Goal: Task Accomplishment & Management: Use online tool/utility

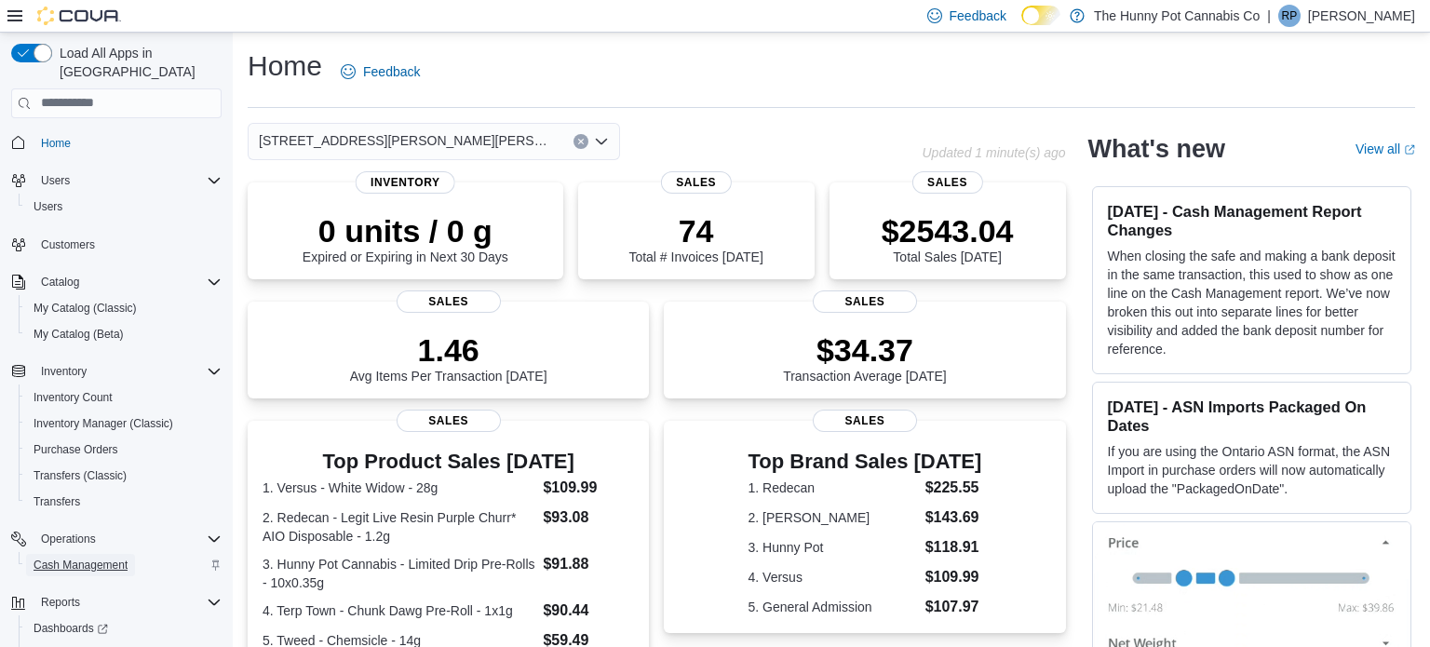
click at [69, 558] on span "Cash Management" at bounding box center [81, 565] width 94 height 15
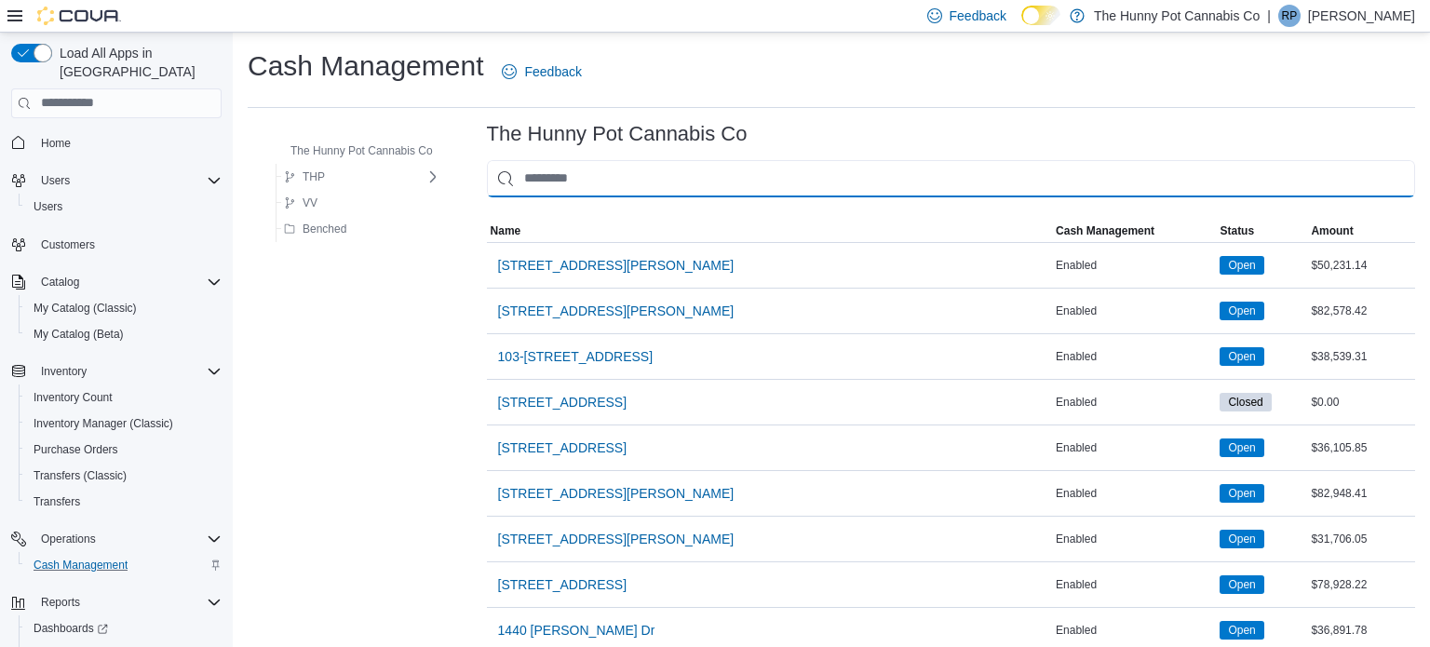
click at [566, 193] on input "This is a search bar. As you type, the results lower in the page will automatic…" at bounding box center [951, 178] width 928 height 37
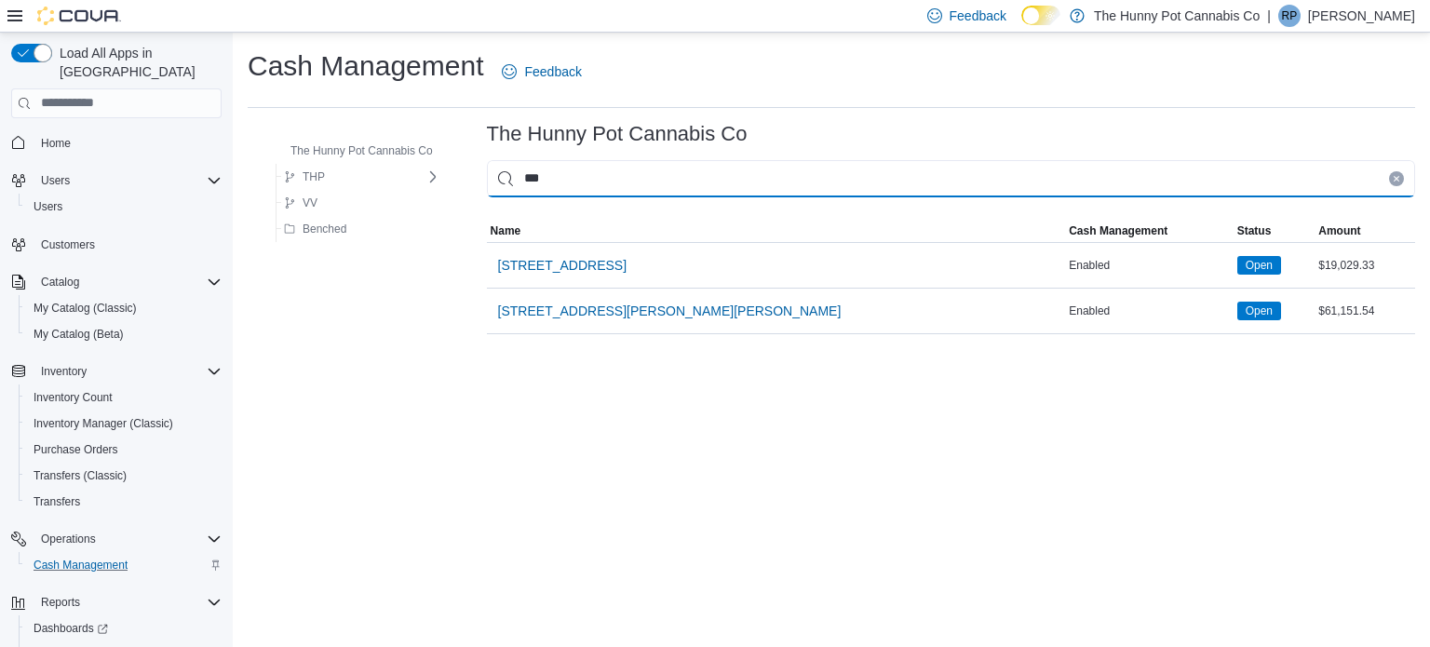
type input "****"
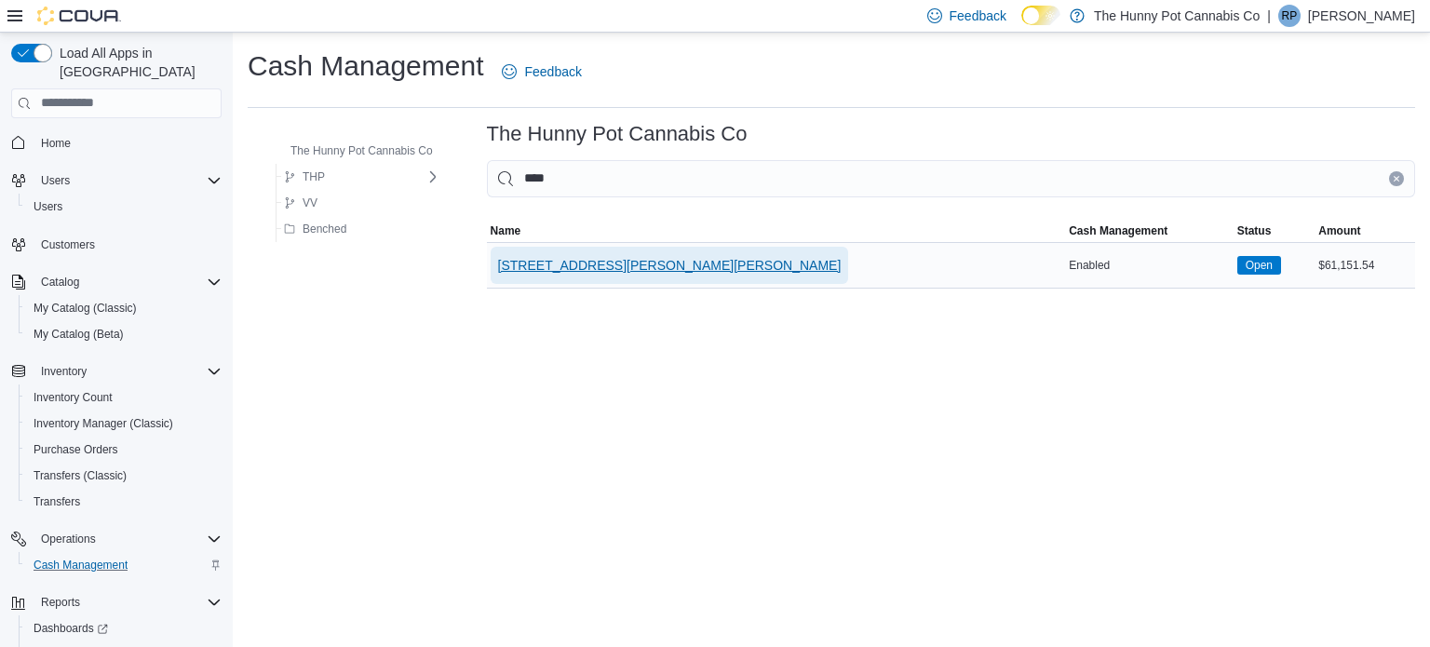
click at [585, 276] on span "3476 Glen Erin Dr" at bounding box center [669, 265] width 343 height 37
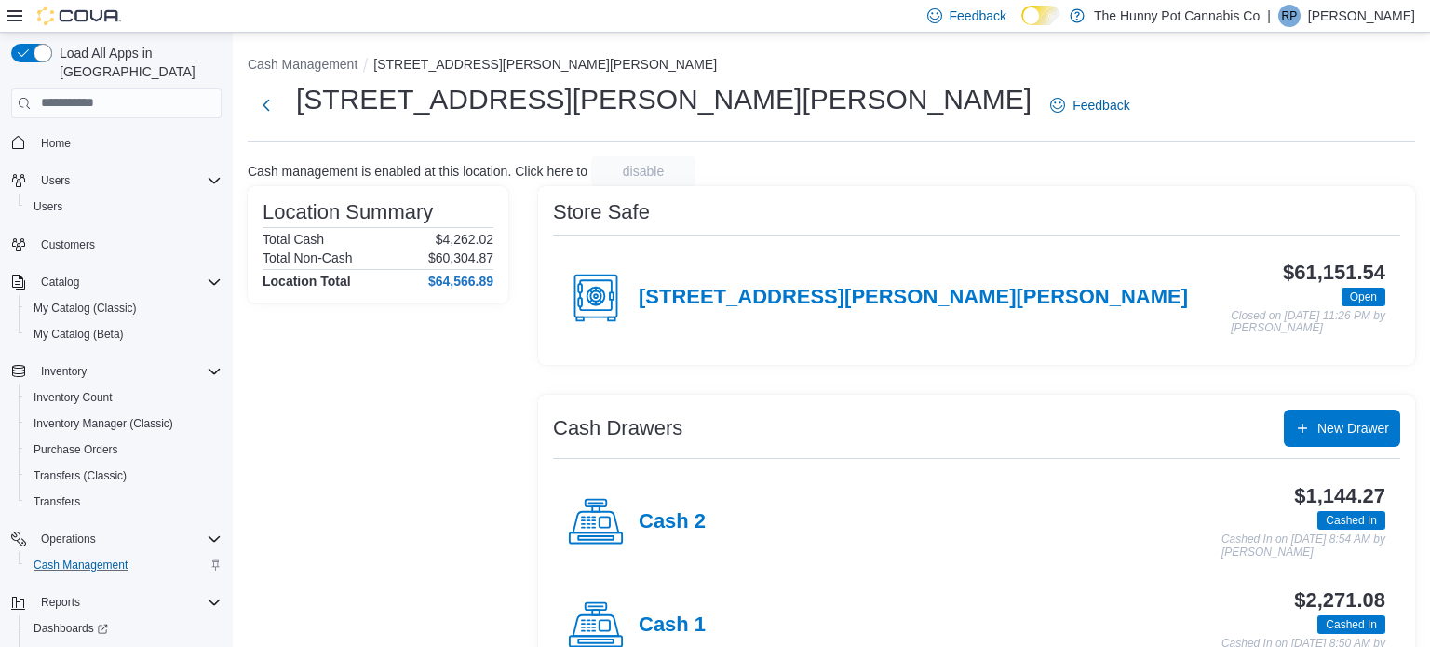
click at [692, 314] on div "7-3476 Glen Erin Dr" at bounding box center [878, 298] width 620 height 56
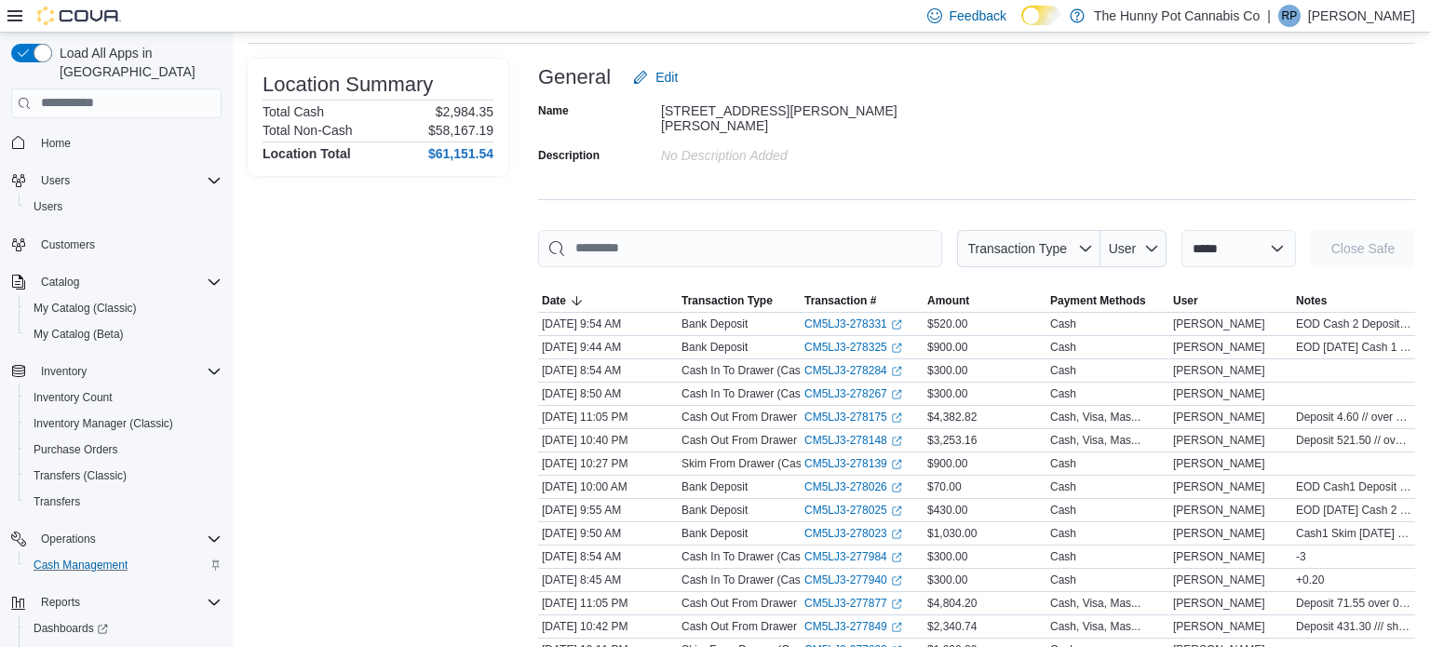
scroll to position [97, 0]
click at [859, 391] on link "CM5LJ3-278267 (opens in a new tab or window)" at bounding box center [853, 394] width 98 height 15
click at [826, 434] on link "CM5LJ3-278148 (opens in a new tab or window)" at bounding box center [853, 441] width 98 height 15
click at [837, 410] on link "CM5LJ3-278175 (opens in a new tab or window)" at bounding box center [853, 417] width 98 height 15
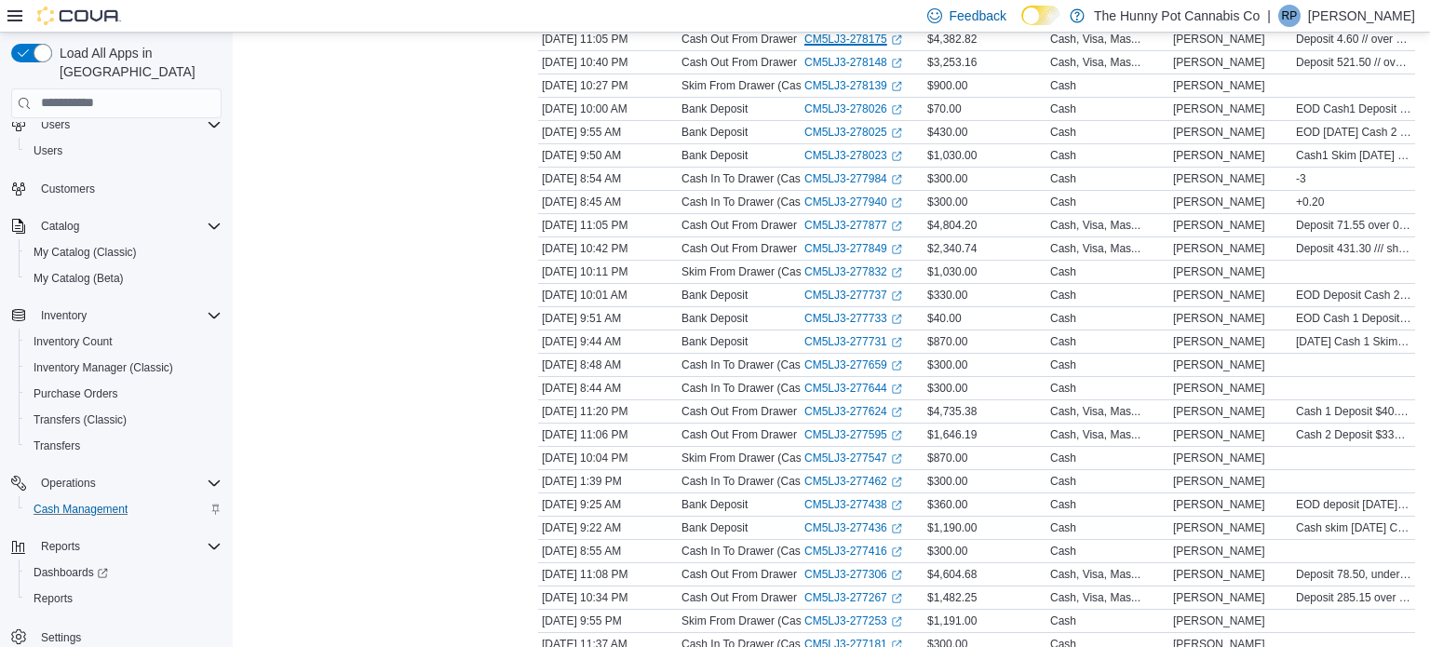
scroll to position [0, 0]
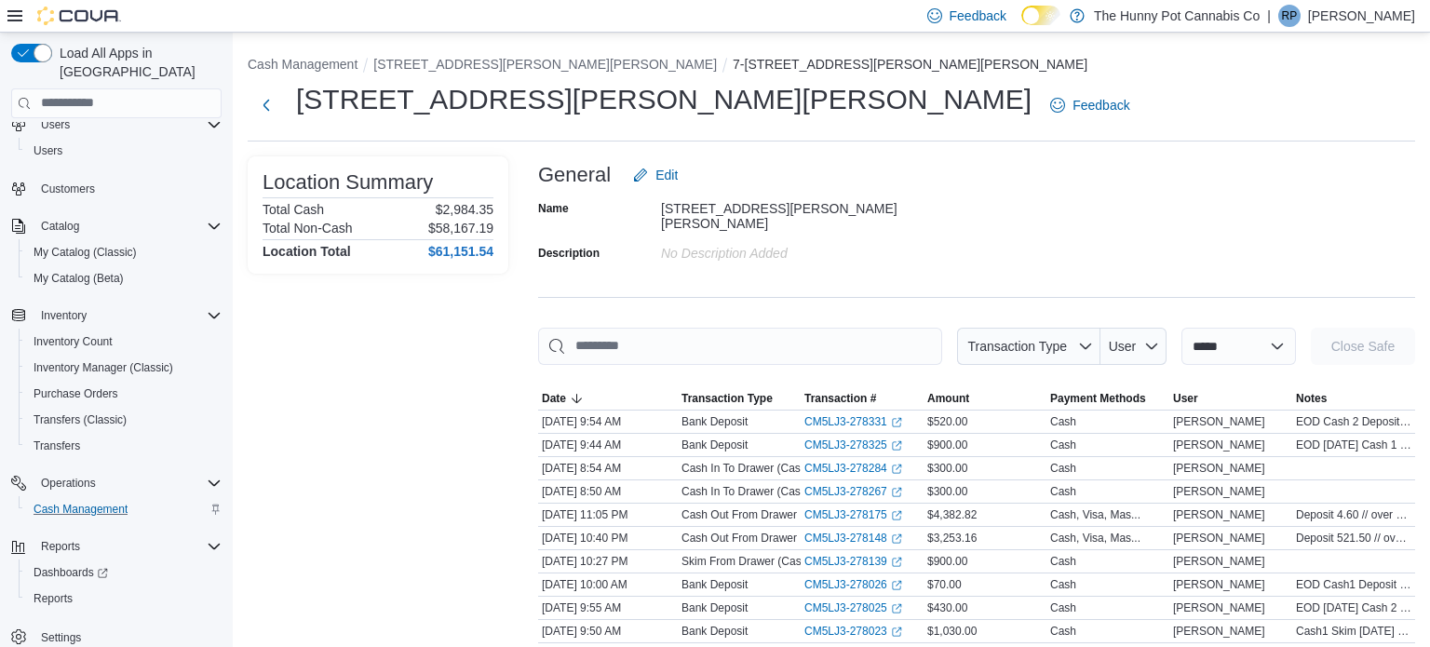
click at [1344, 14] on p "Roger Pease" at bounding box center [1361, 16] width 107 height 22
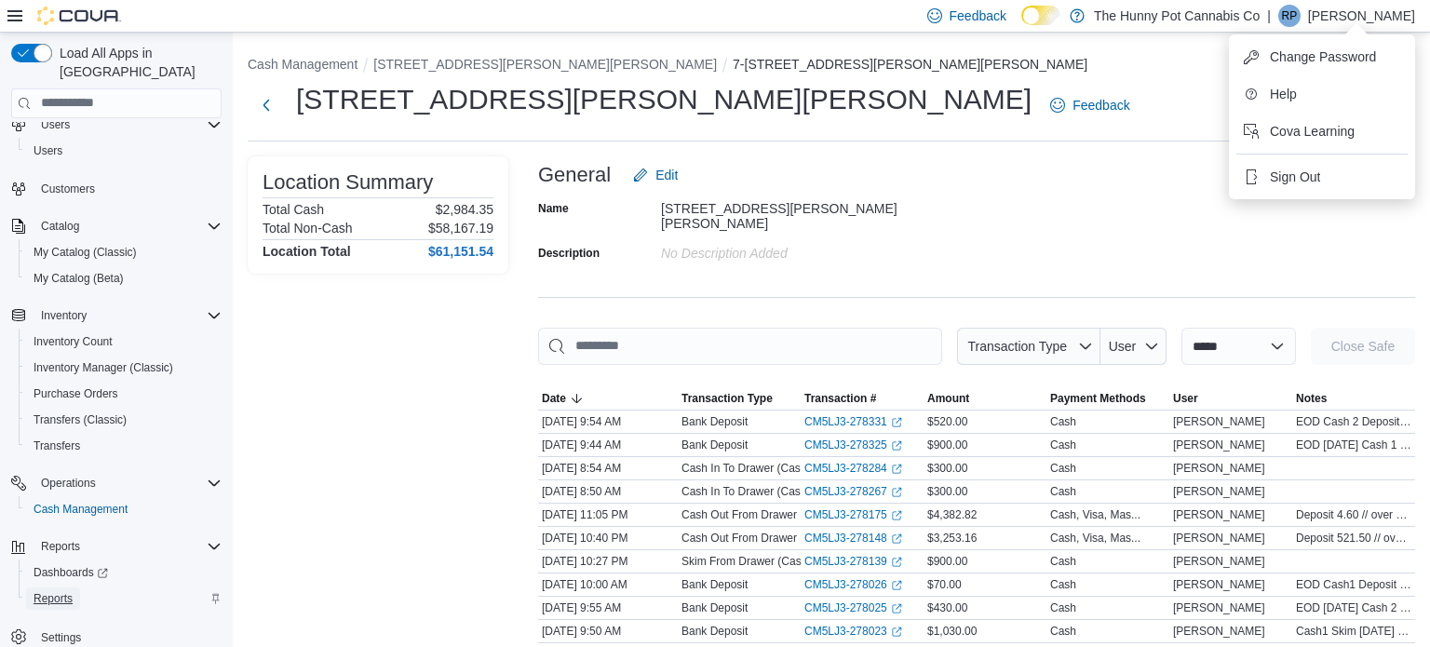
click at [71, 591] on span "Reports" at bounding box center [53, 598] width 39 height 15
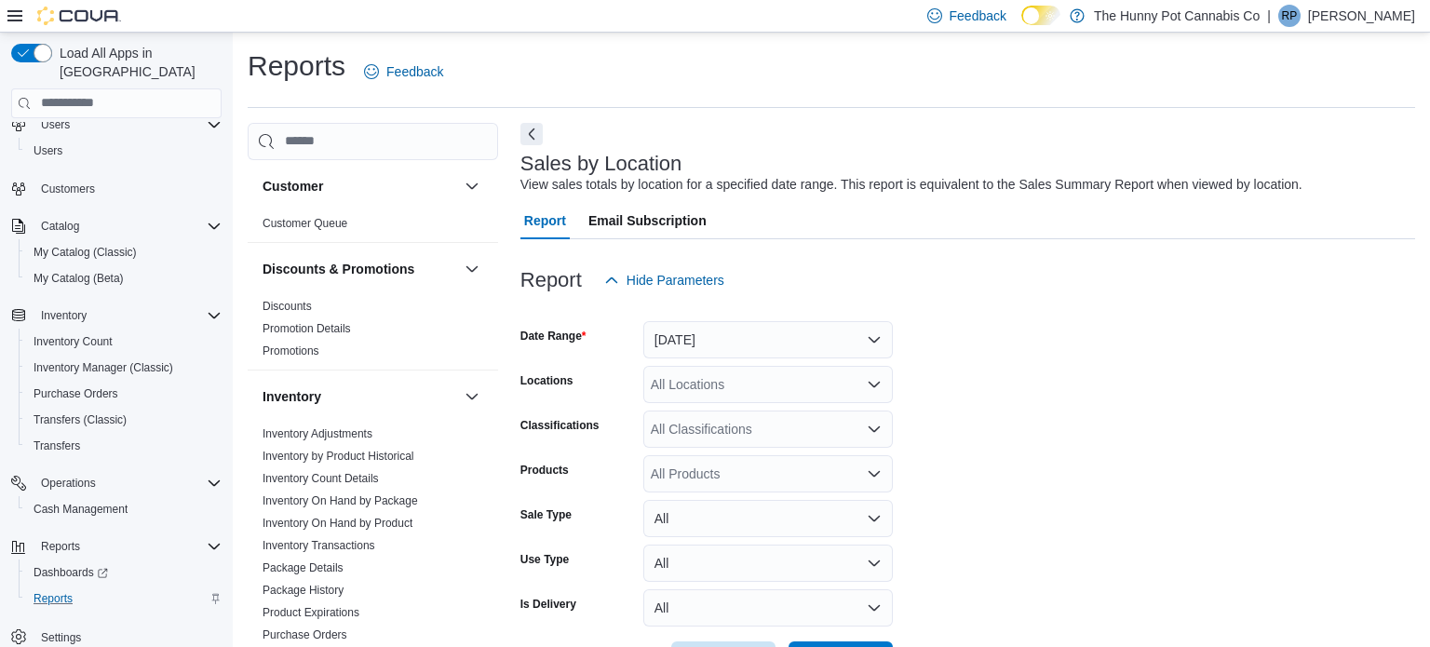
scroll to position [43, 0]
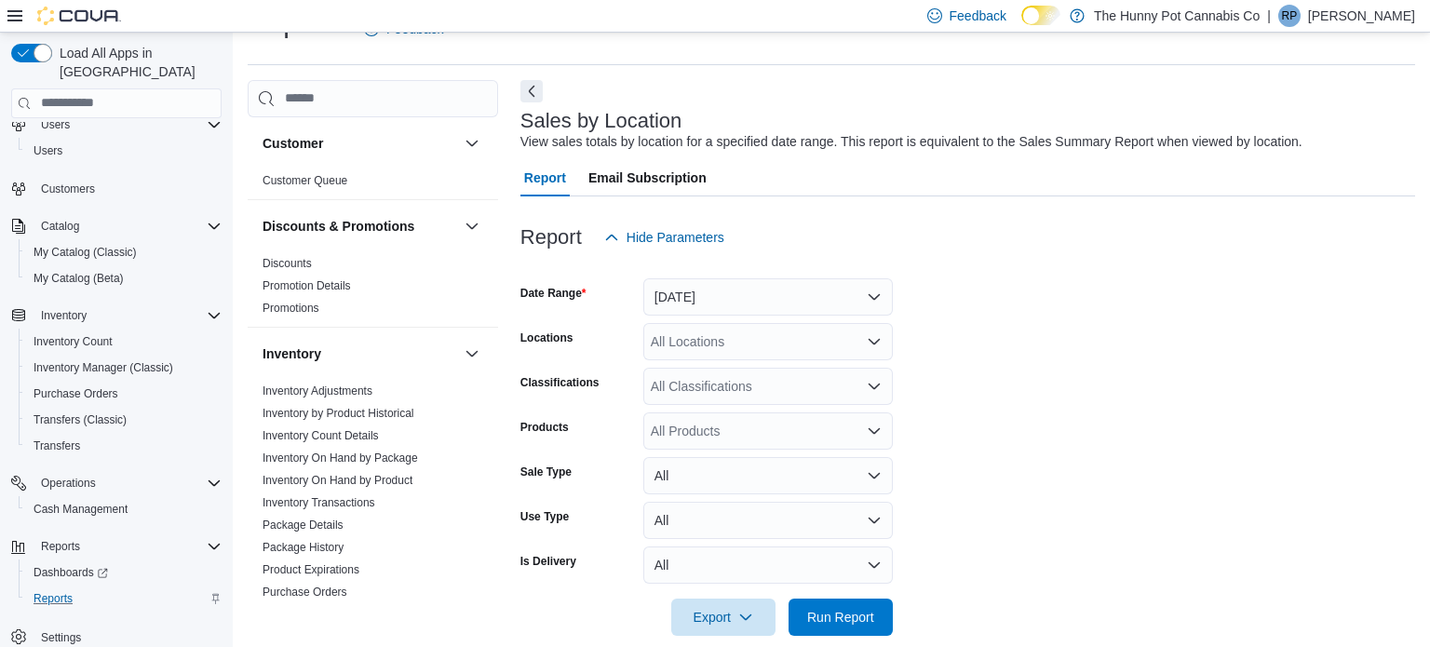
click at [787, 352] on div "All Locations" at bounding box center [767, 341] width 249 height 37
type input "****"
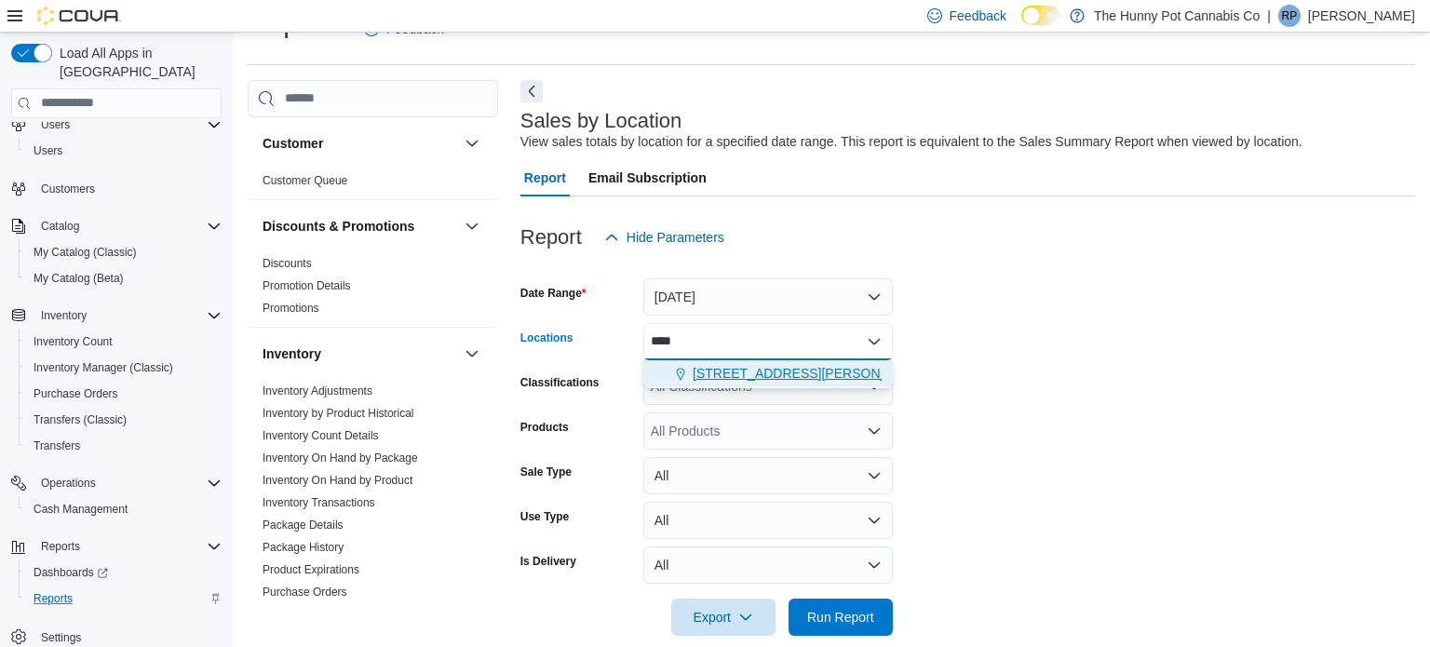
click at [785, 383] on button "3476 Glen Erin Dr" at bounding box center [767, 373] width 249 height 27
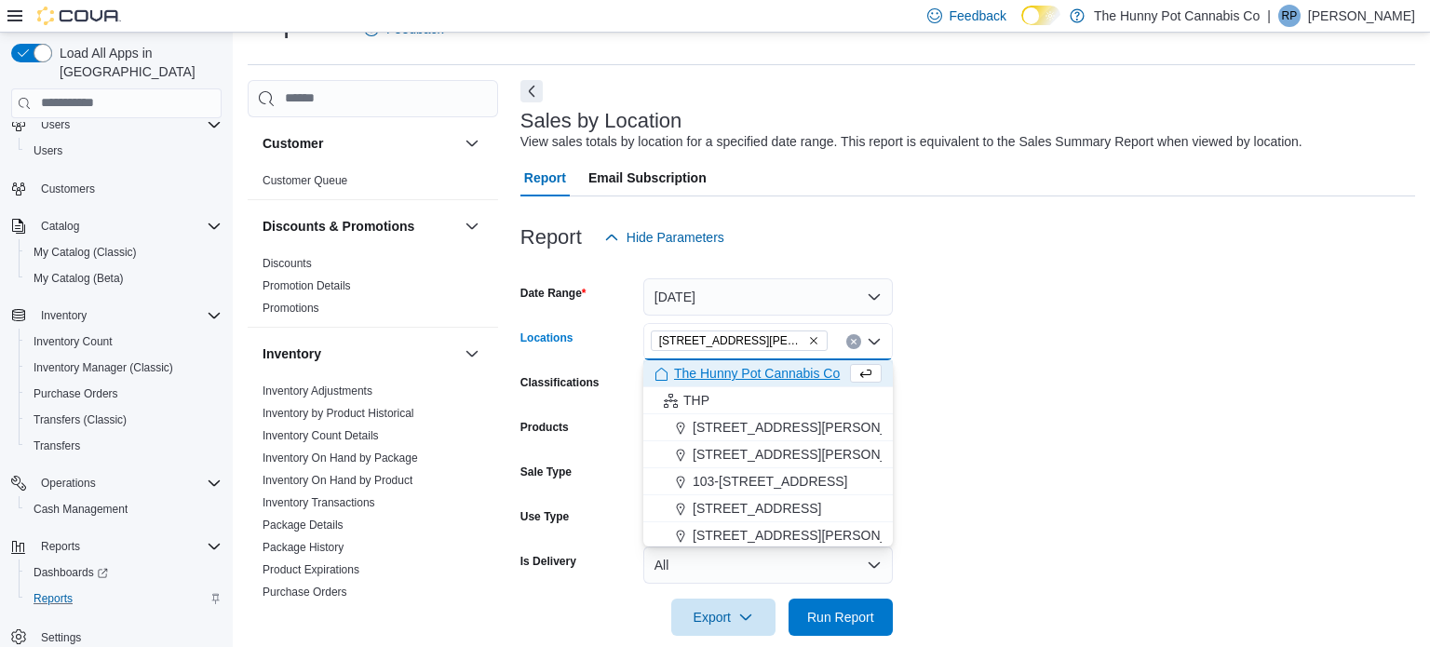
click at [1240, 326] on form "Date Range Yesterday Locations 3476 Glen Erin Dr Combo box. Selected. 3476 Glen…" at bounding box center [967, 446] width 894 height 380
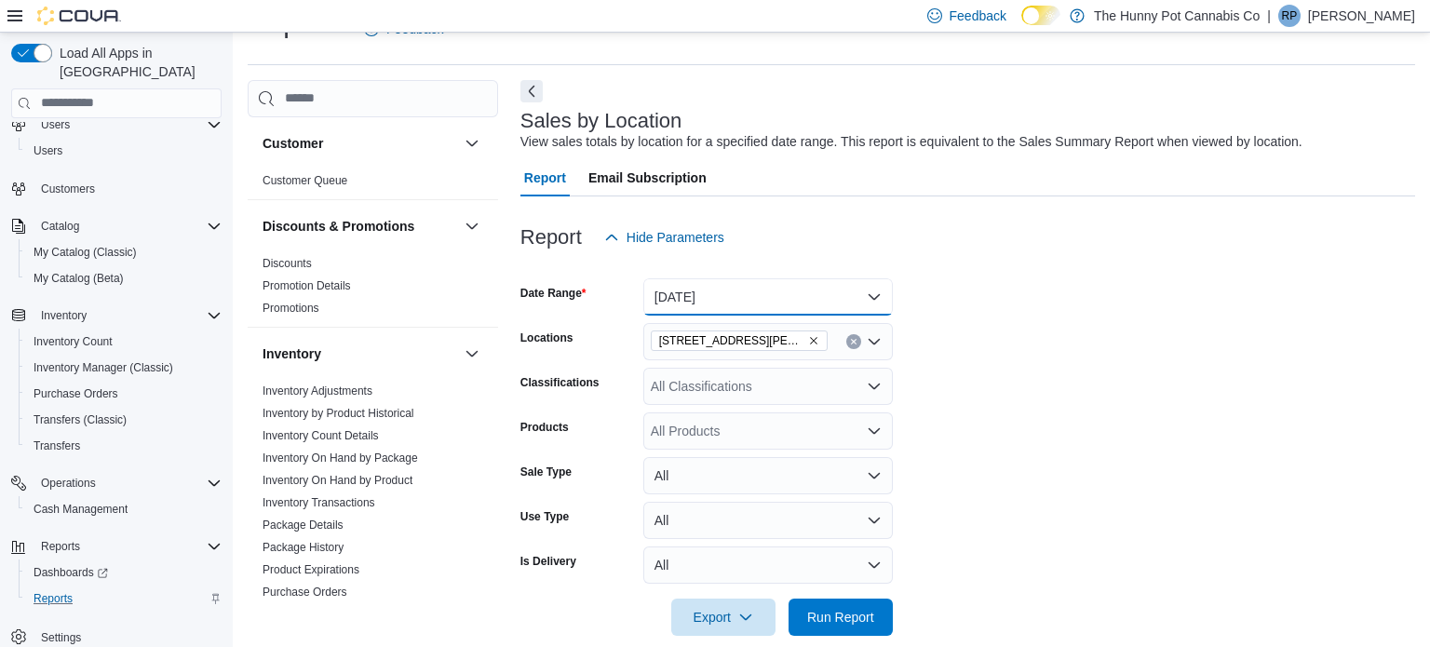
click at [826, 305] on button "Yesterday" at bounding box center [767, 296] width 249 height 37
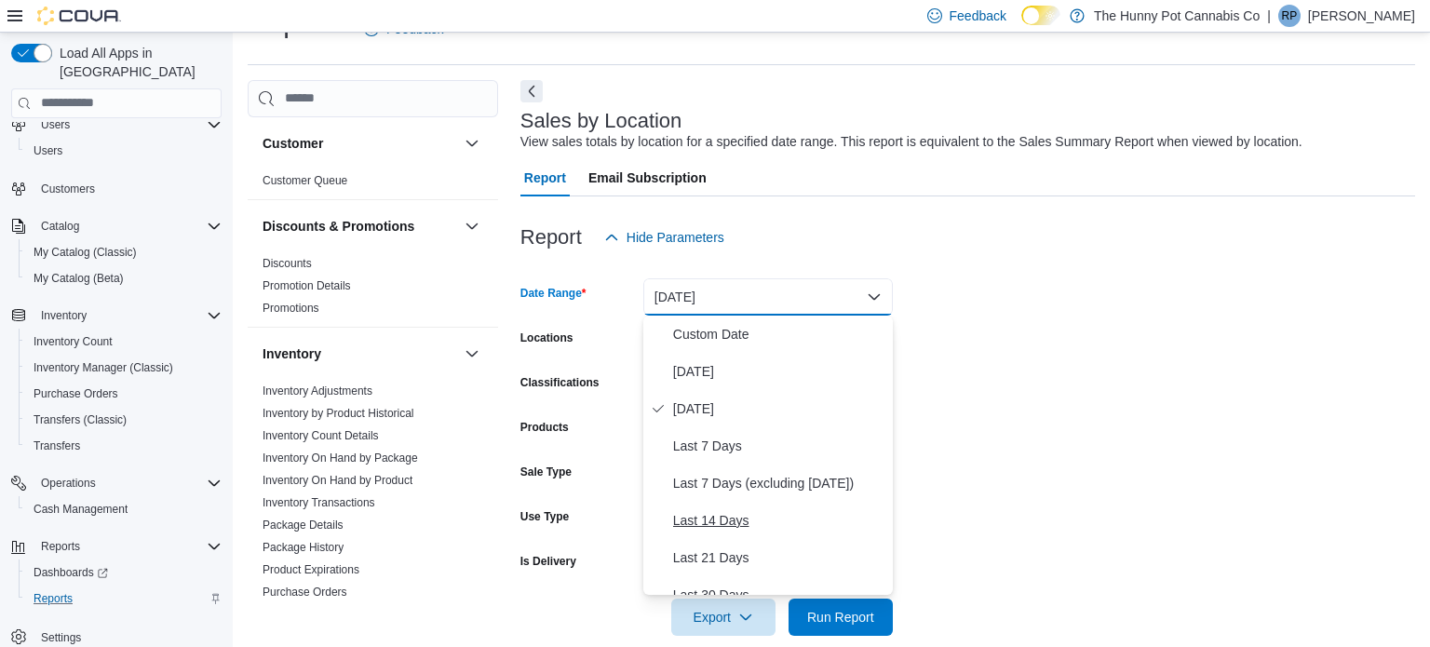
scroll to position [279, 0]
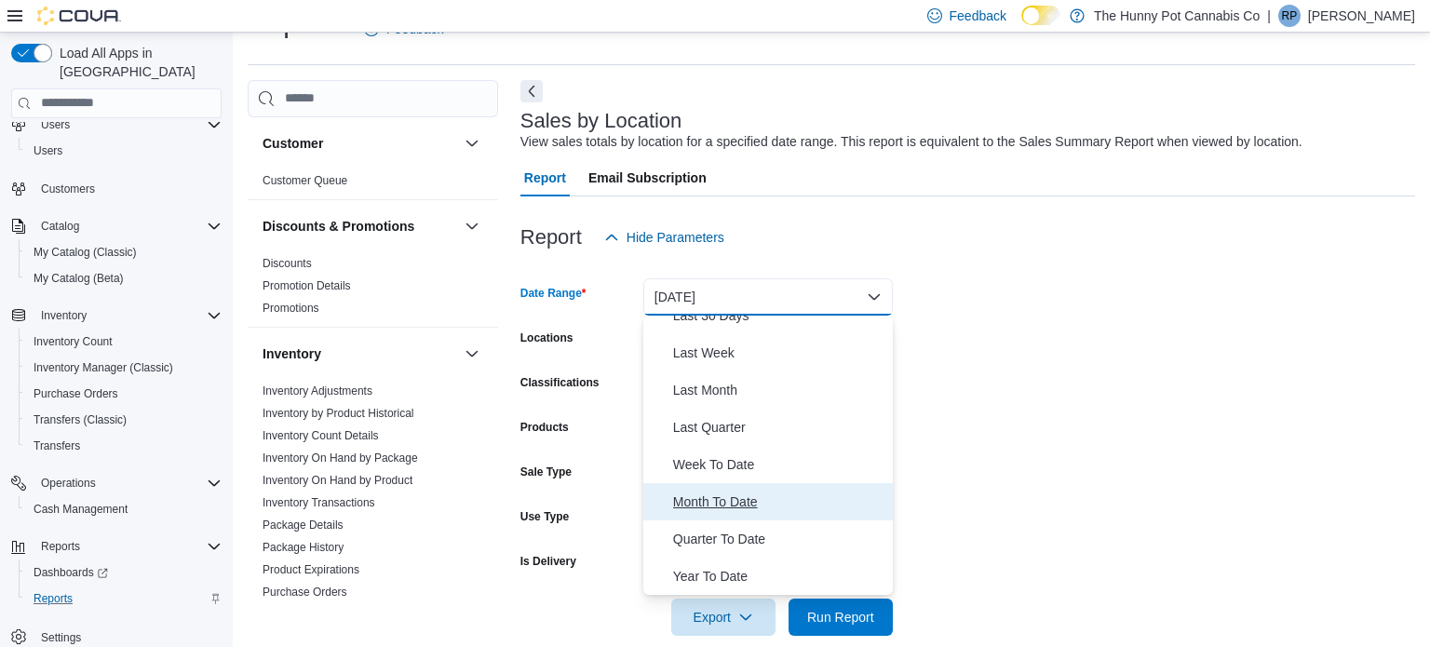
click at [738, 509] on span "Month To Date" at bounding box center [779, 501] width 212 height 22
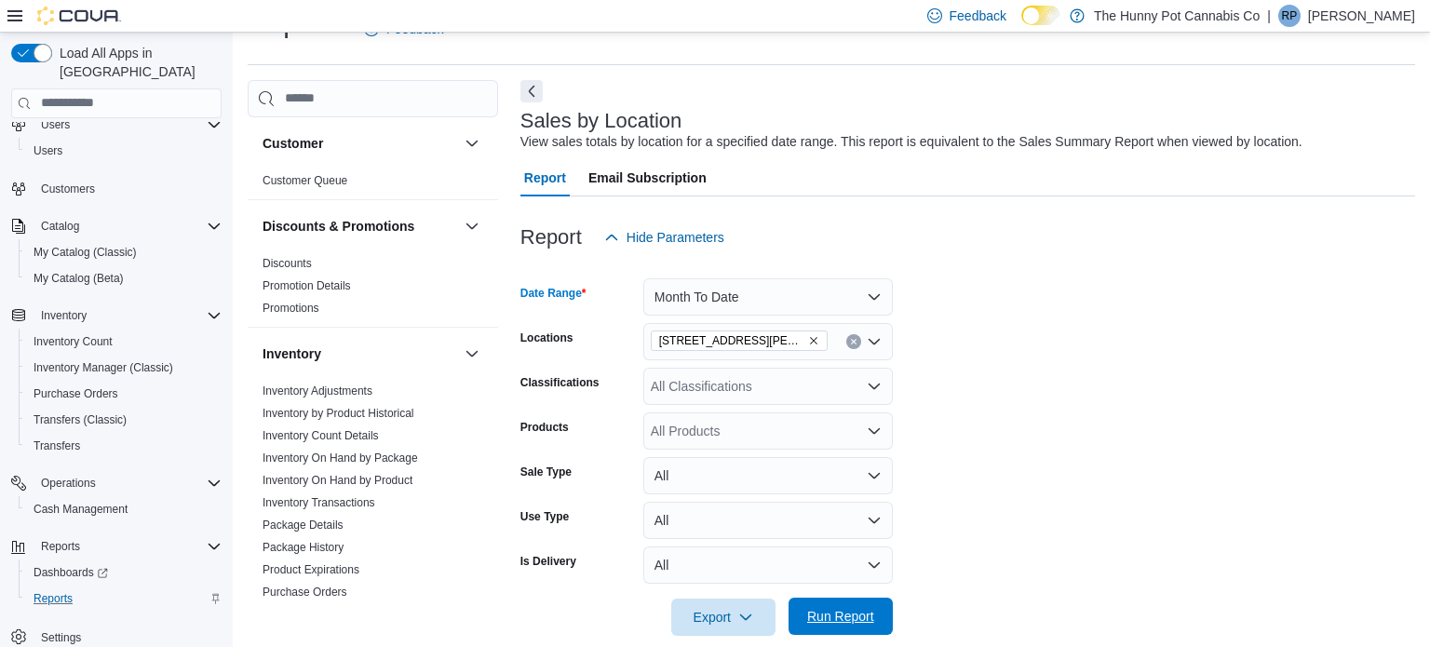
click at [838, 624] on span "Run Report" at bounding box center [840, 616] width 67 height 19
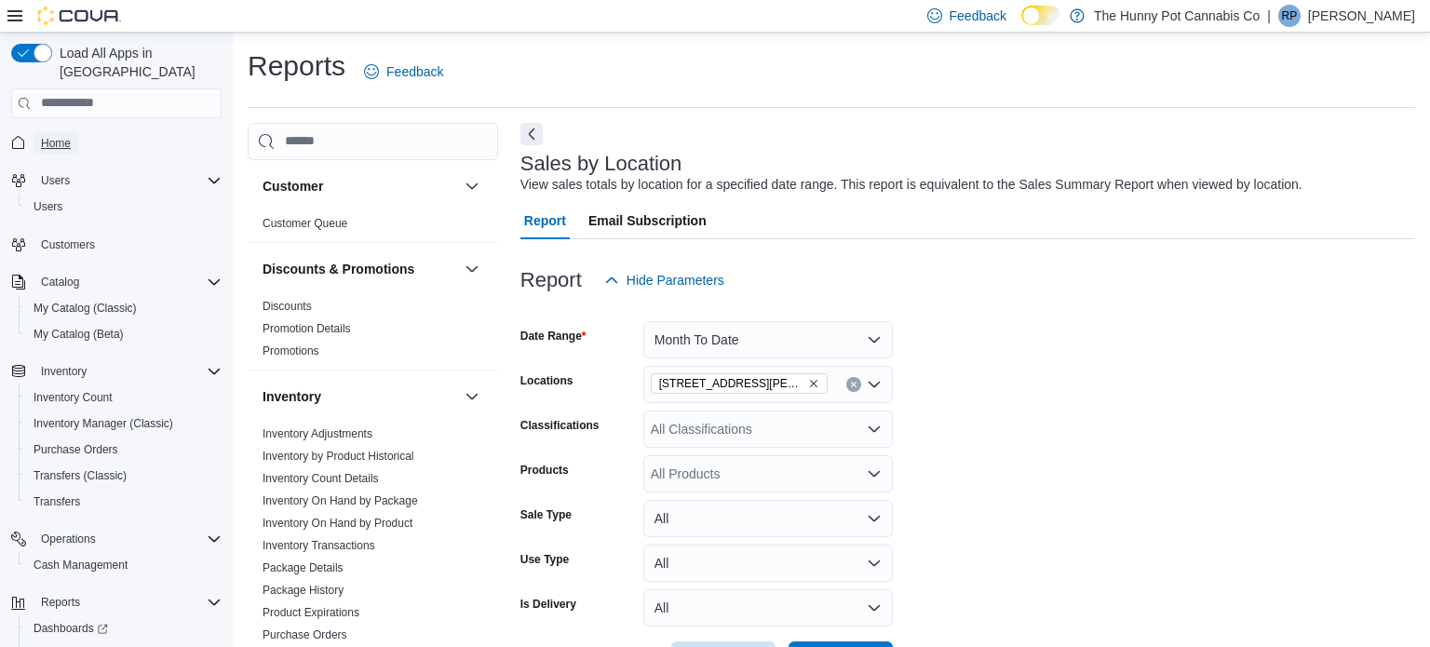
click at [52, 136] on span "Home" at bounding box center [56, 143] width 30 height 15
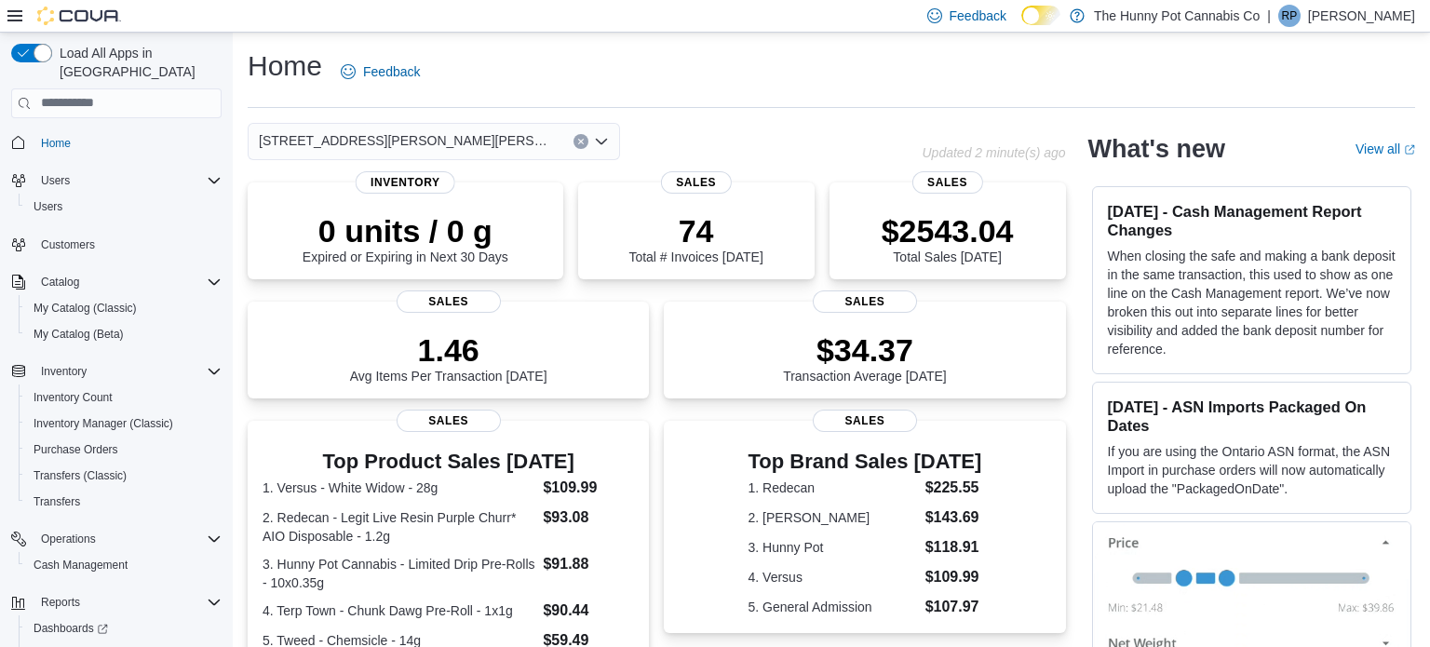
click at [1386, 14] on p "Roger Pease" at bounding box center [1361, 16] width 107 height 22
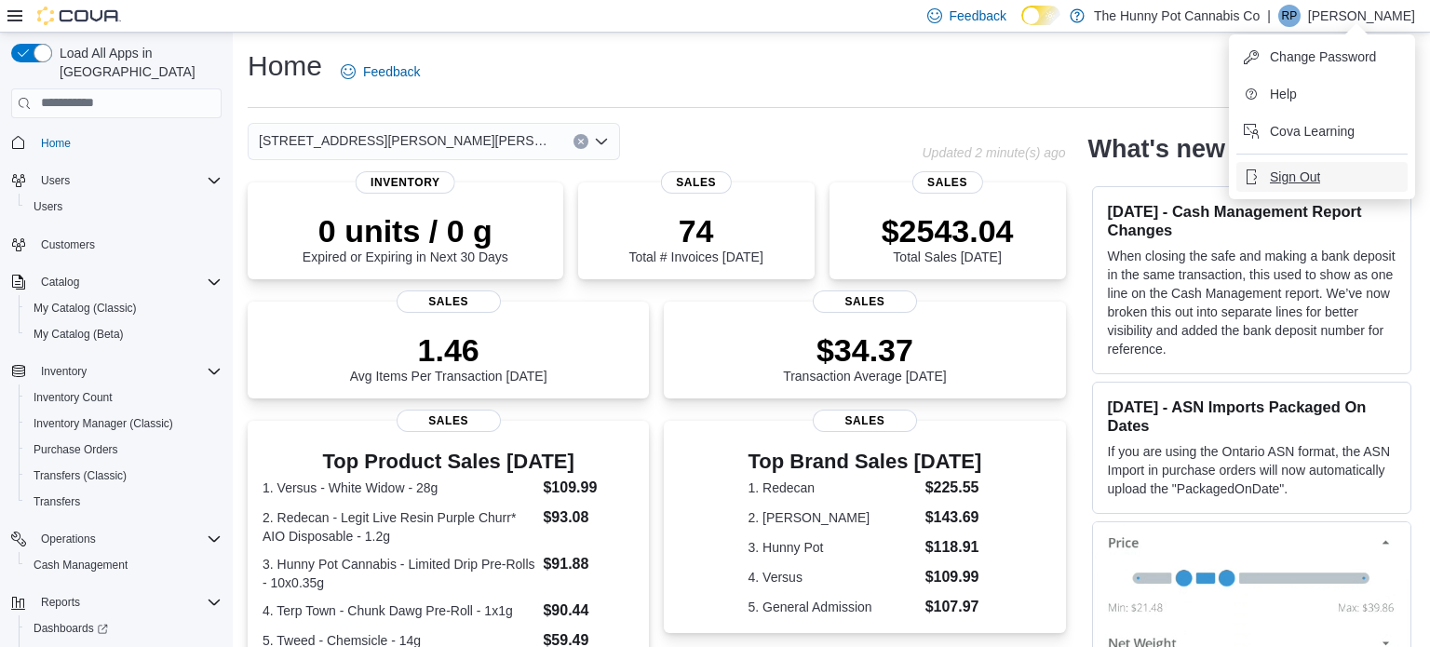
click at [1282, 177] on span "Sign Out" at bounding box center [1295, 177] width 50 height 19
